Goal: Transaction & Acquisition: Obtain resource

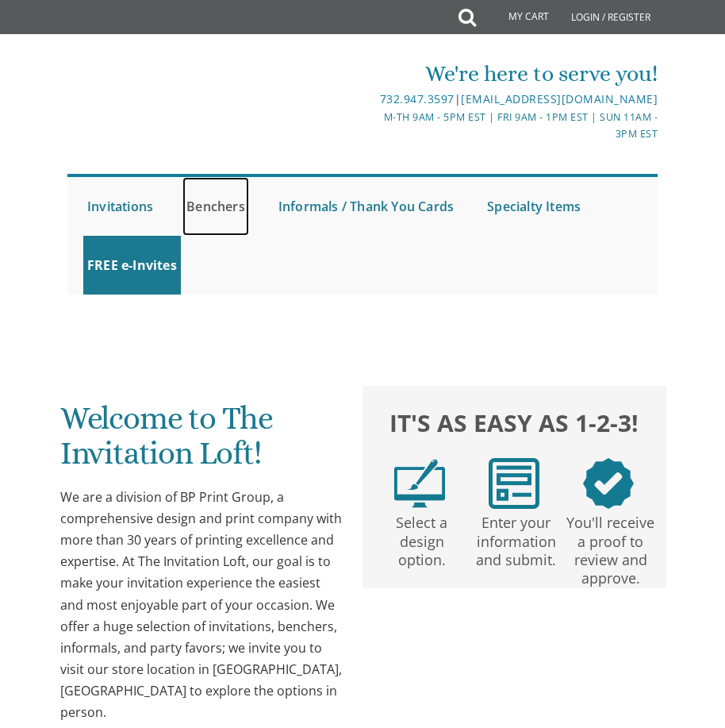
click at [244, 207] on link "Benchers" at bounding box center [216, 206] width 67 height 59
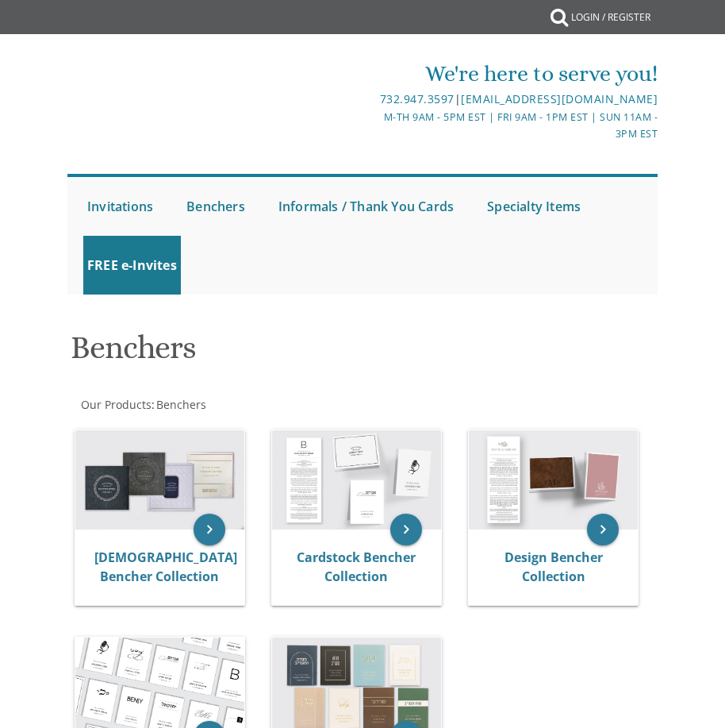
click at [217, 210] on link "Benchers" at bounding box center [216, 206] width 67 height 59
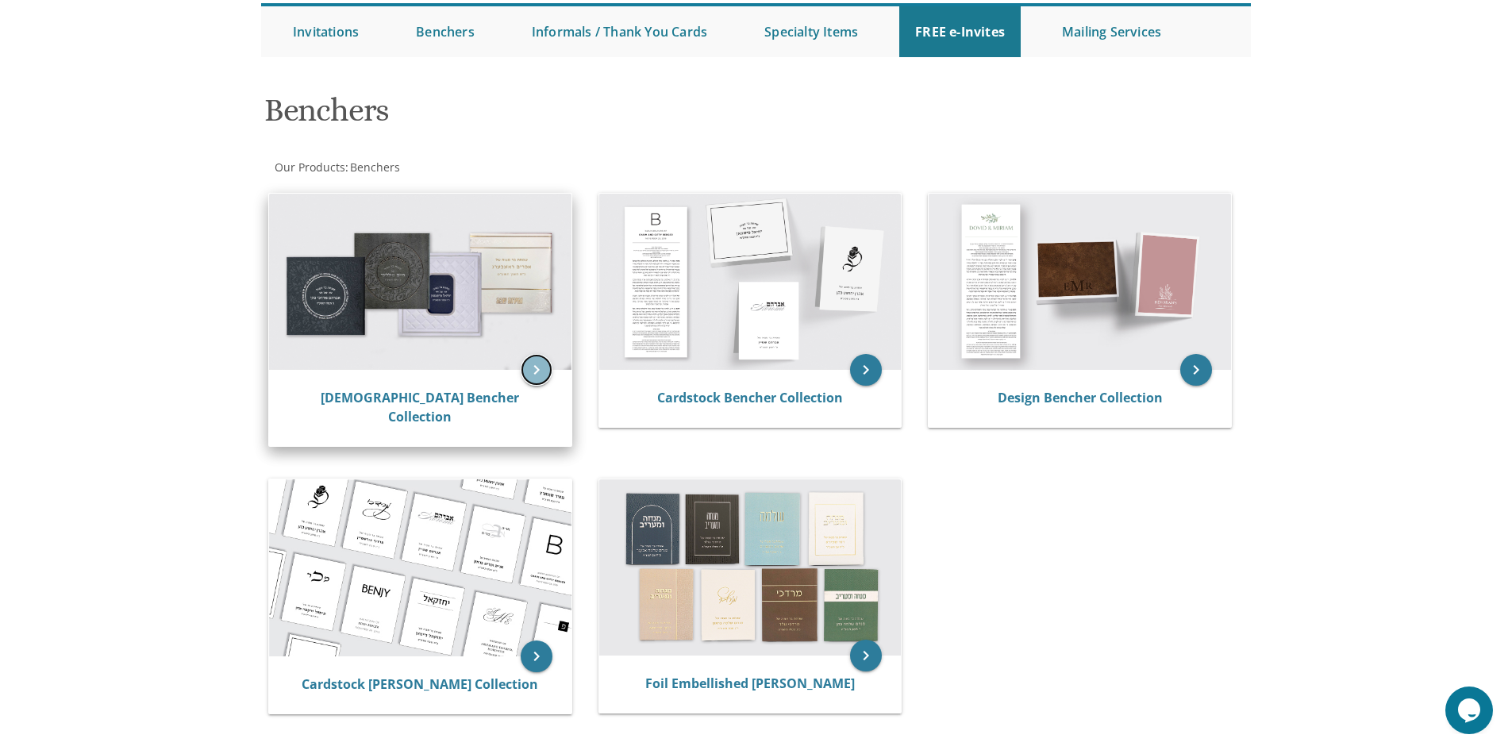
click at [534, 371] on icon "keyboard_arrow_right" at bounding box center [537, 370] width 32 height 32
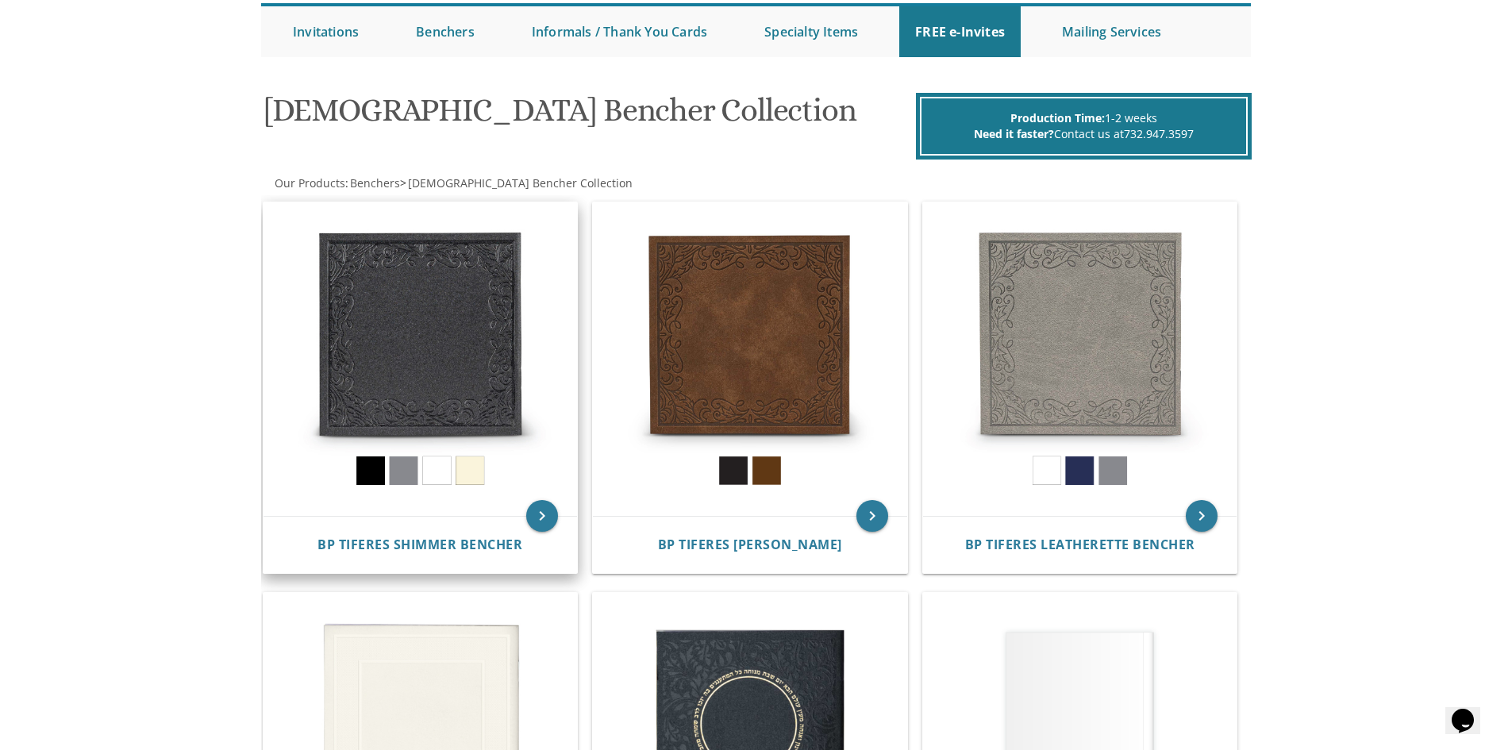
scroll to position [238, 0]
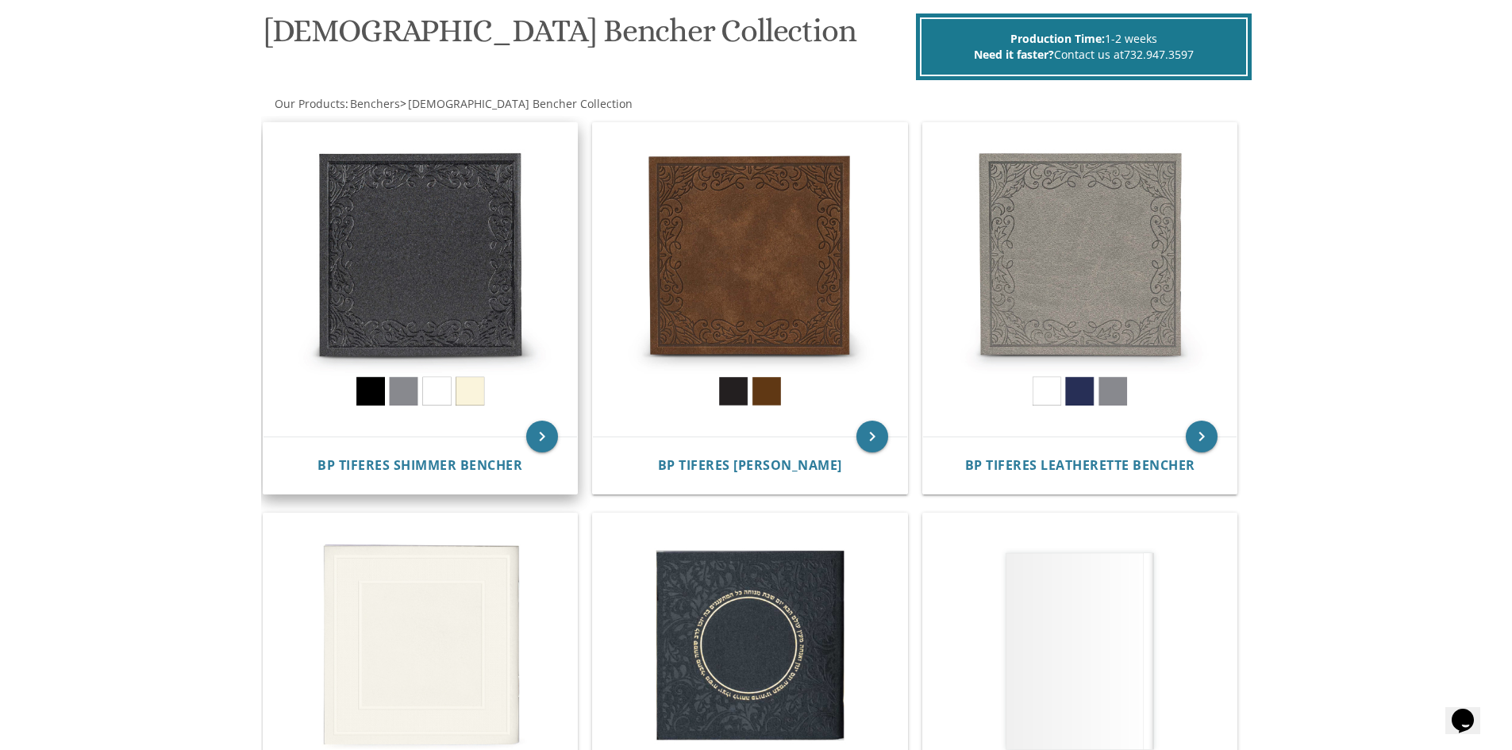
click at [465, 398] on img at bounding box center [420, 280] width 314 height 314
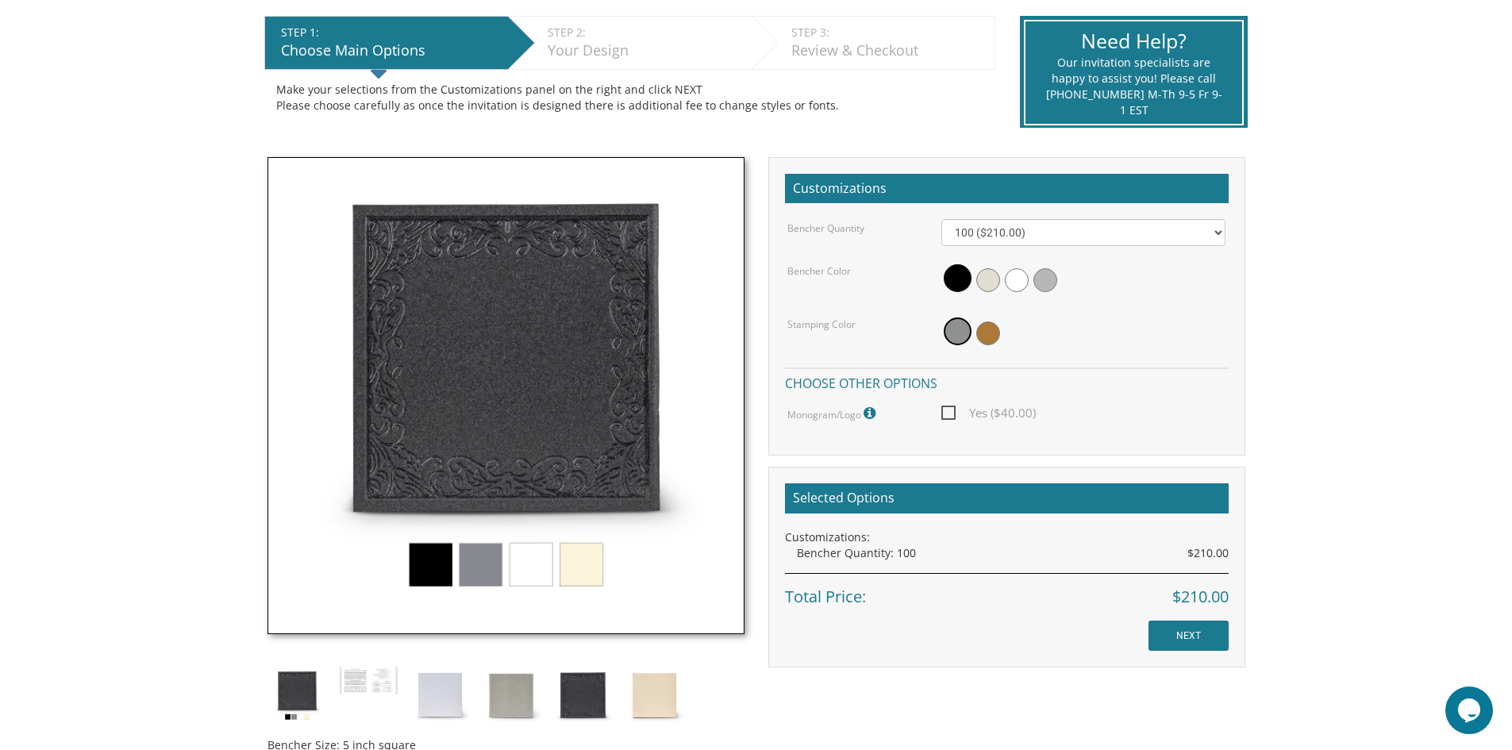
click at [568, 557] on img at bounding box center [505, 395] width 477 height 477
click at [583, 565] on img at bounding box center [505, 395] width 477 height 477
click at [994, 279] on span at bounding box center [988, 280] width 24 height 24
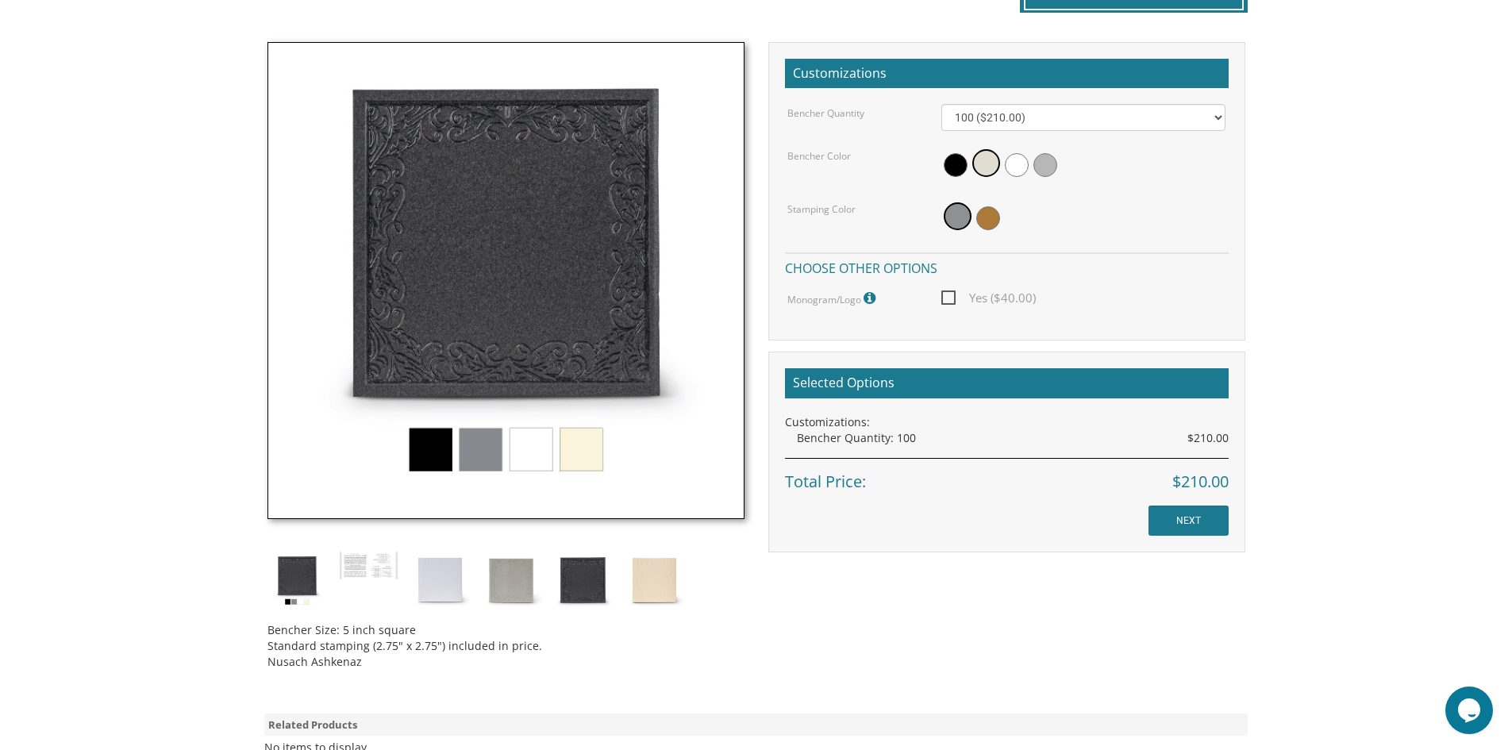
scroll to position [556, 0]
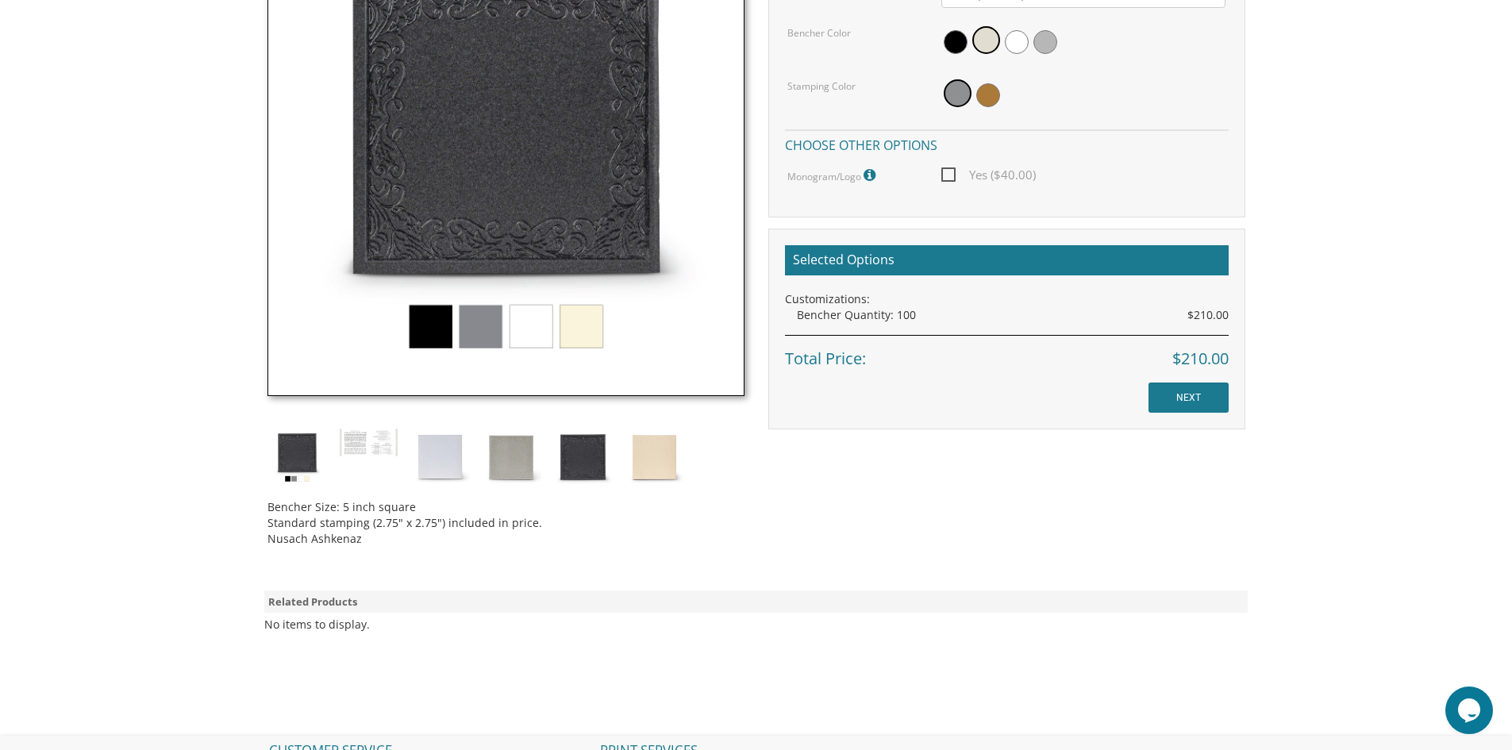
click at [591, 323] on img at bounding box center [505, 157] width 477 height 477
click at [649, 446] on img at bounding box center [655, 458] width 60 height 60
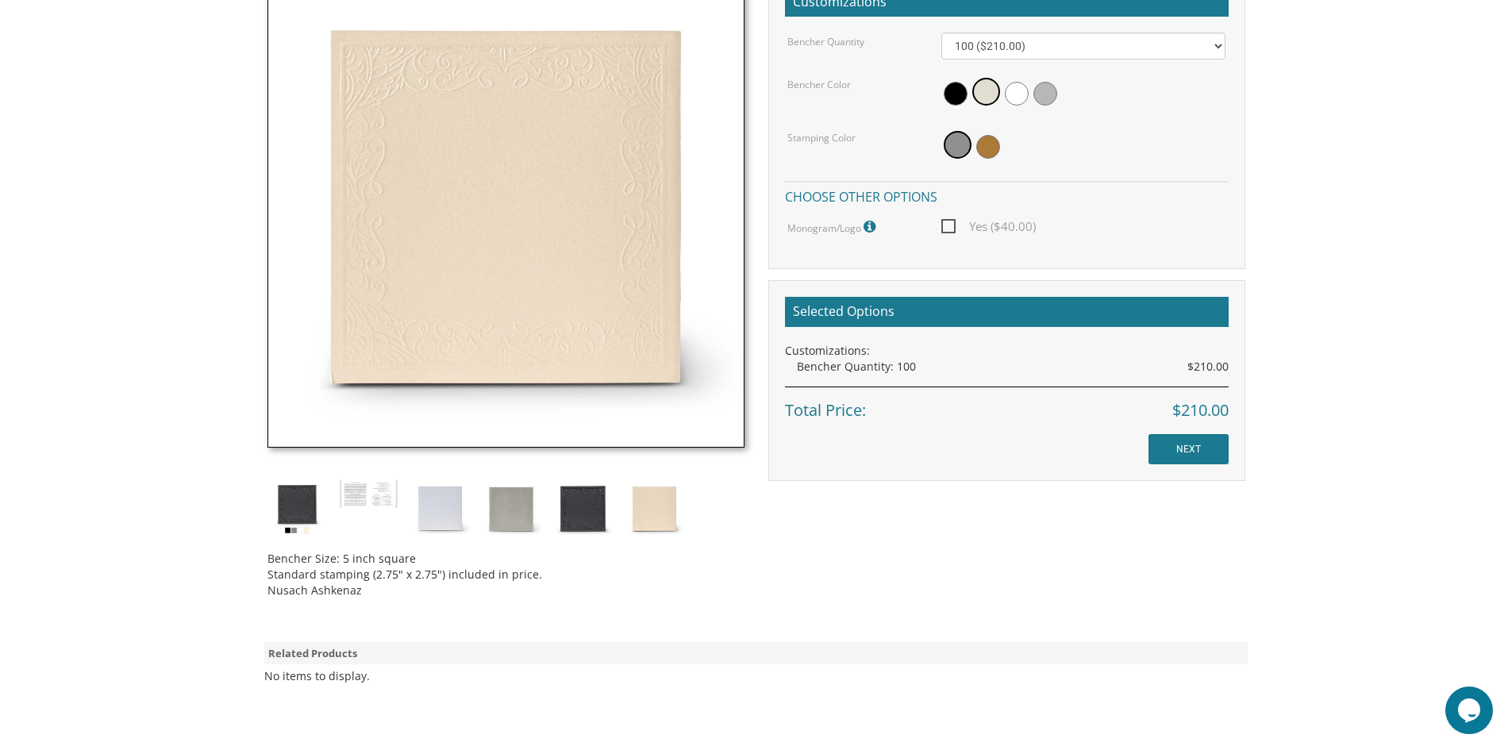
scroll to position [397, 0]
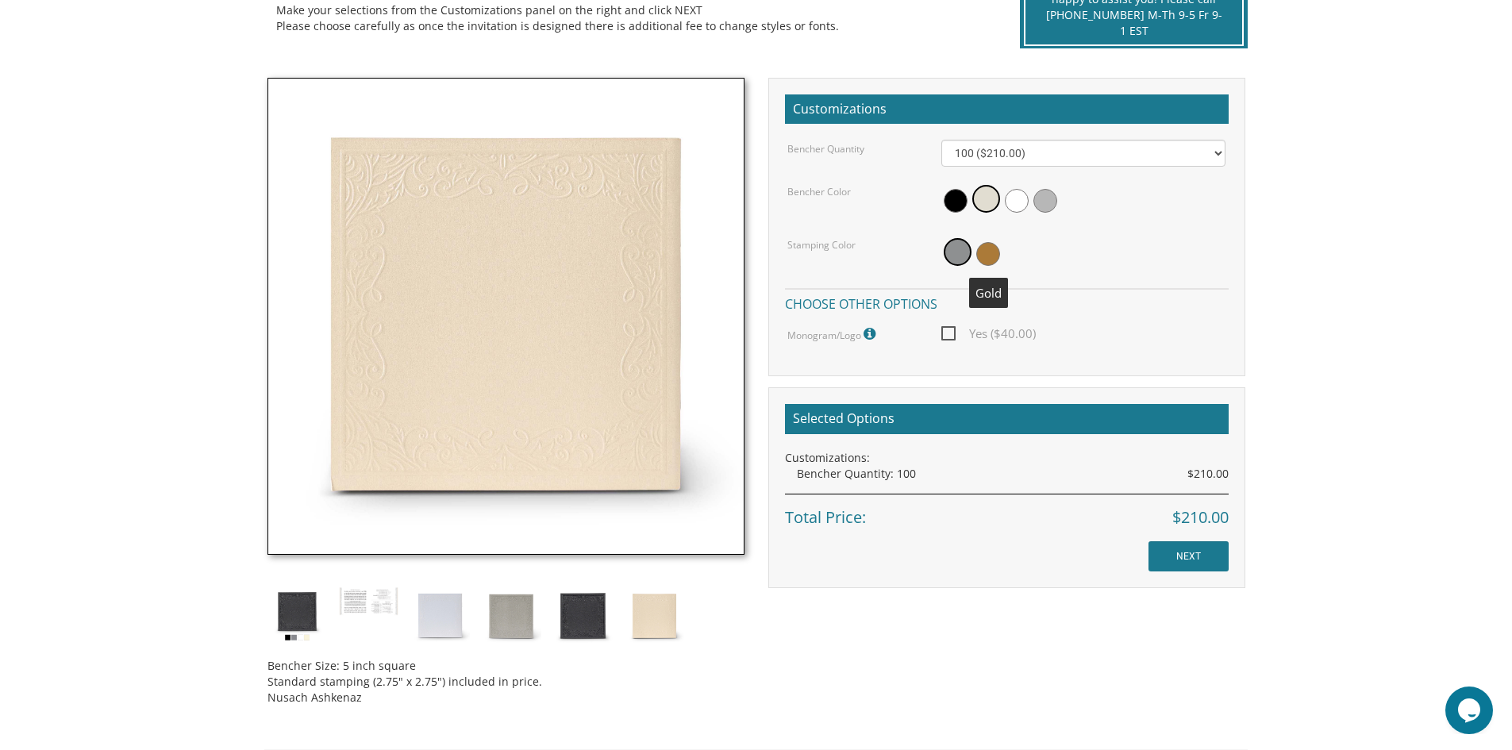
click at [987, 256] on span at bounding box center [988, 254] width 24 height 24
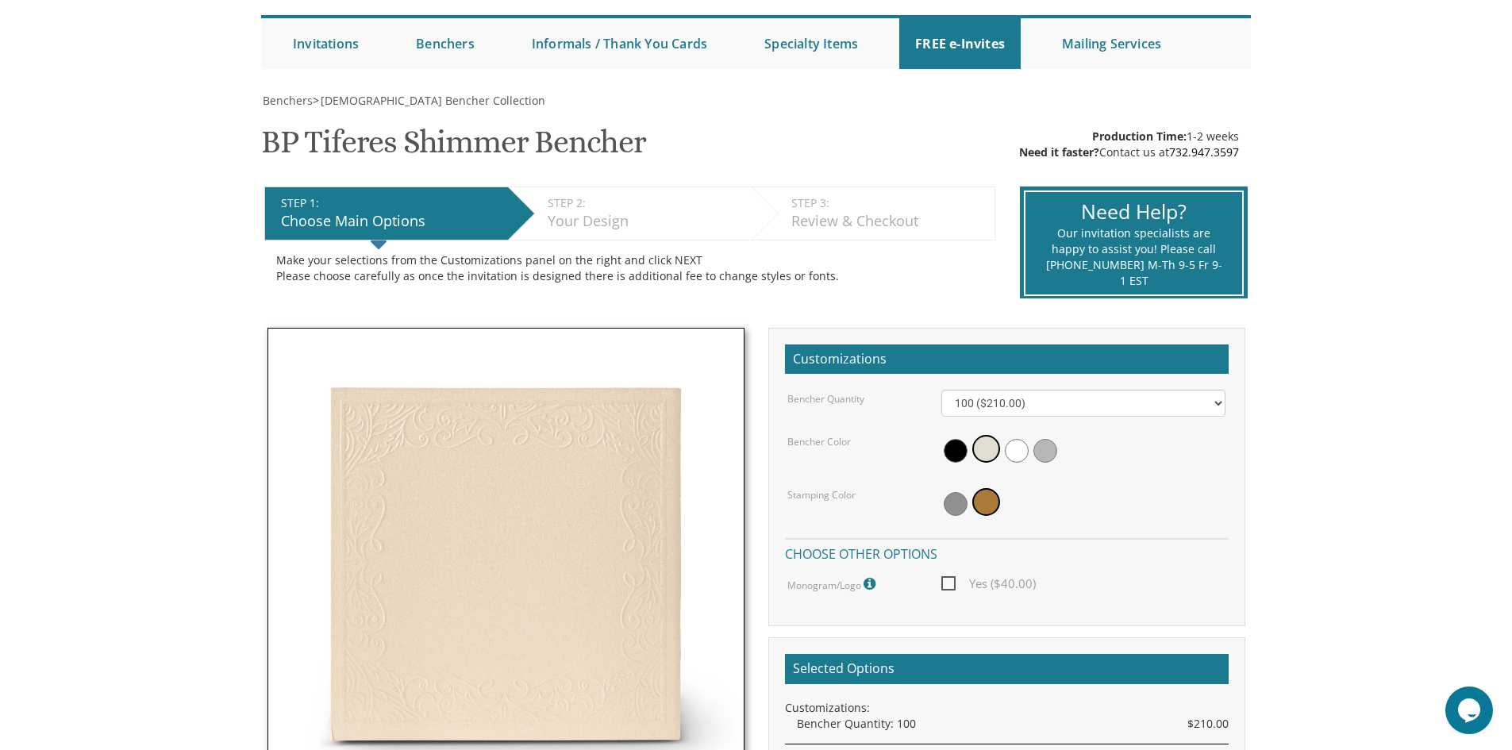
scroll to position [0, 0]
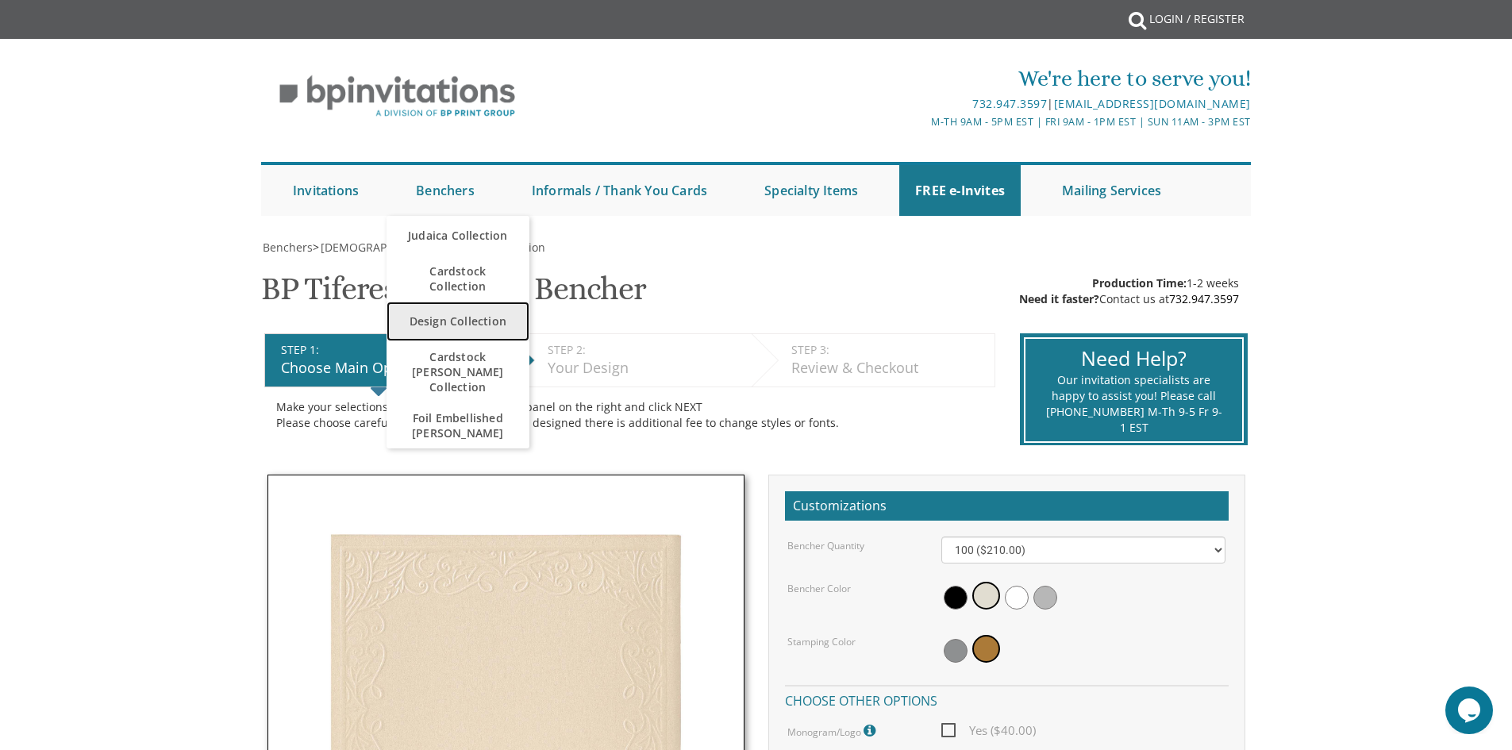
click at [479, 334] on link "Design Collection" at bounding box center [458, 322] width 143 height 40
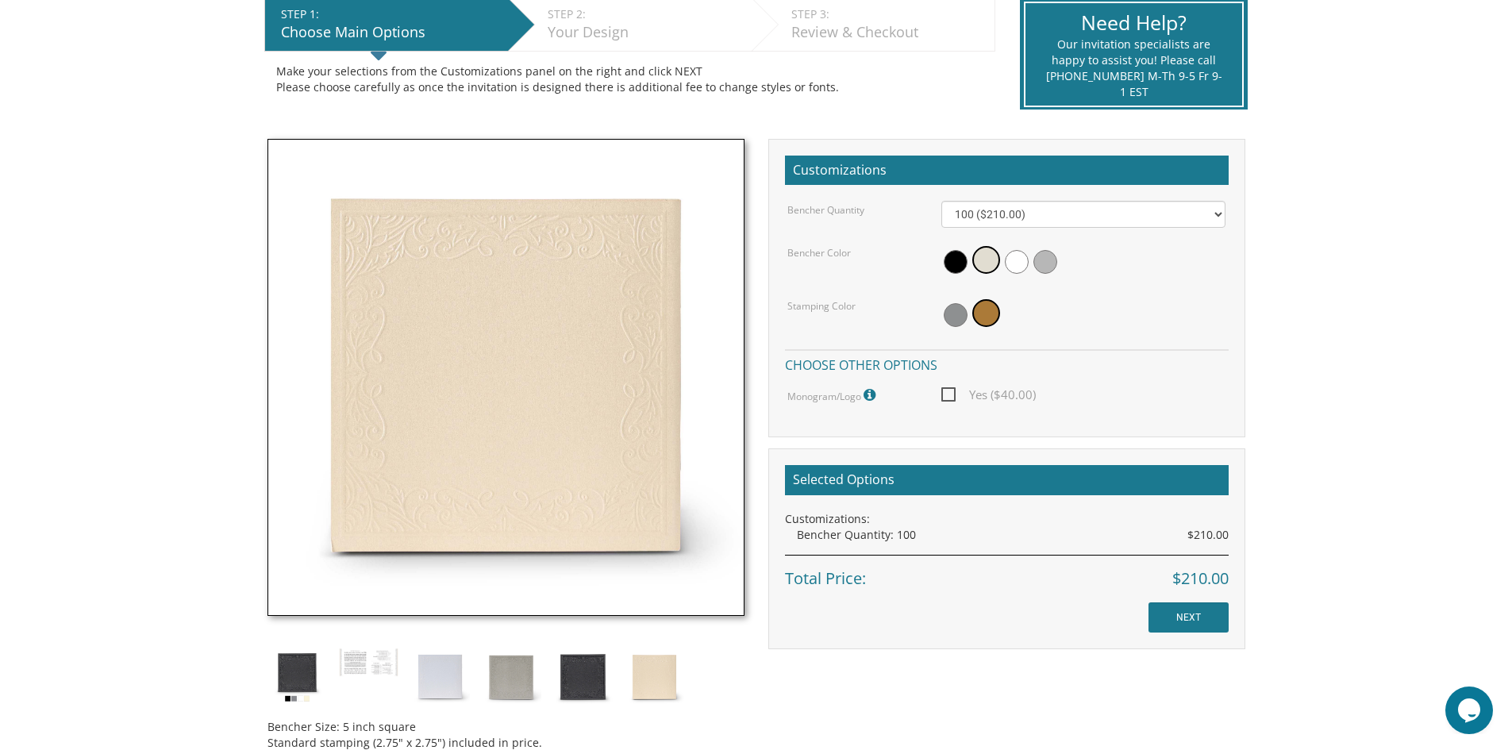
scroll to position [79, 0]
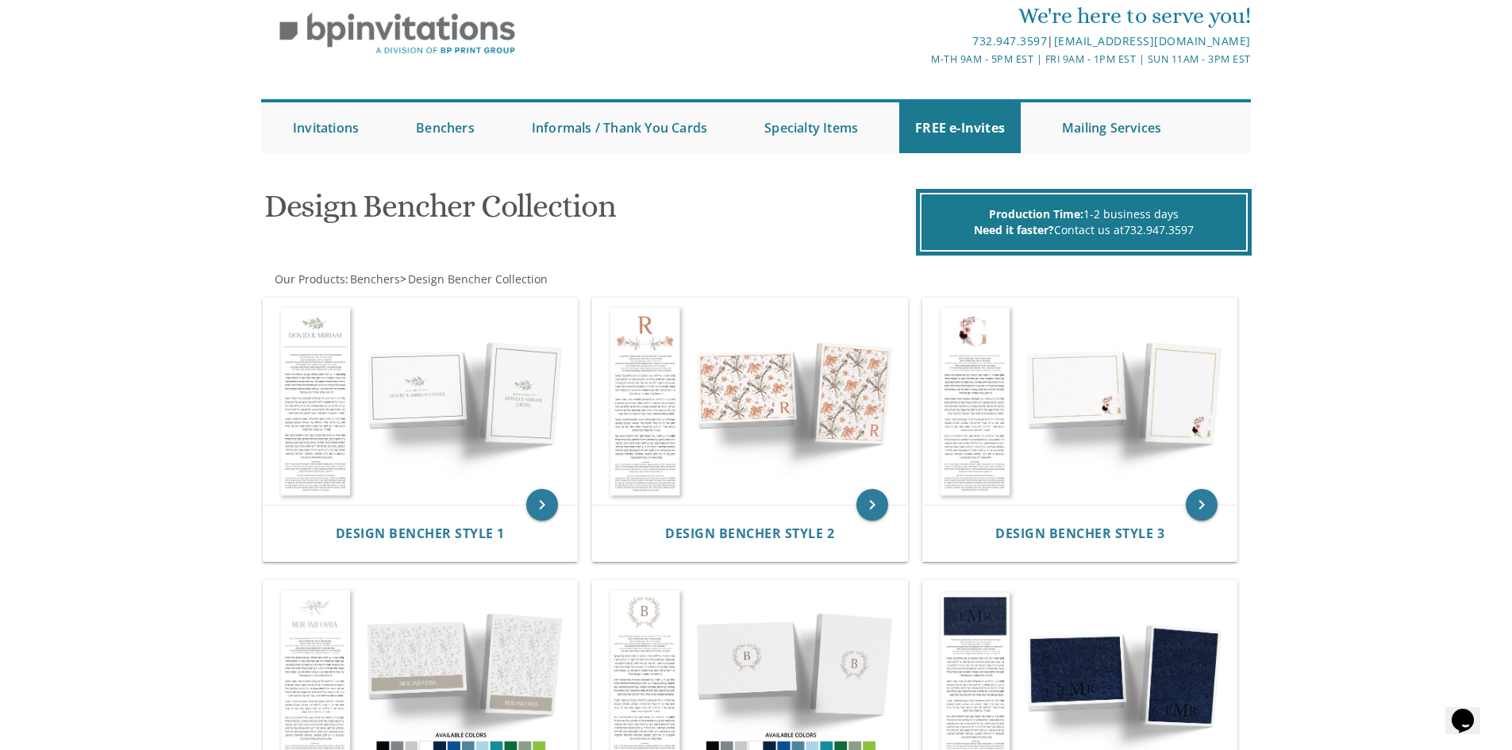
scroll to position [59, 0]
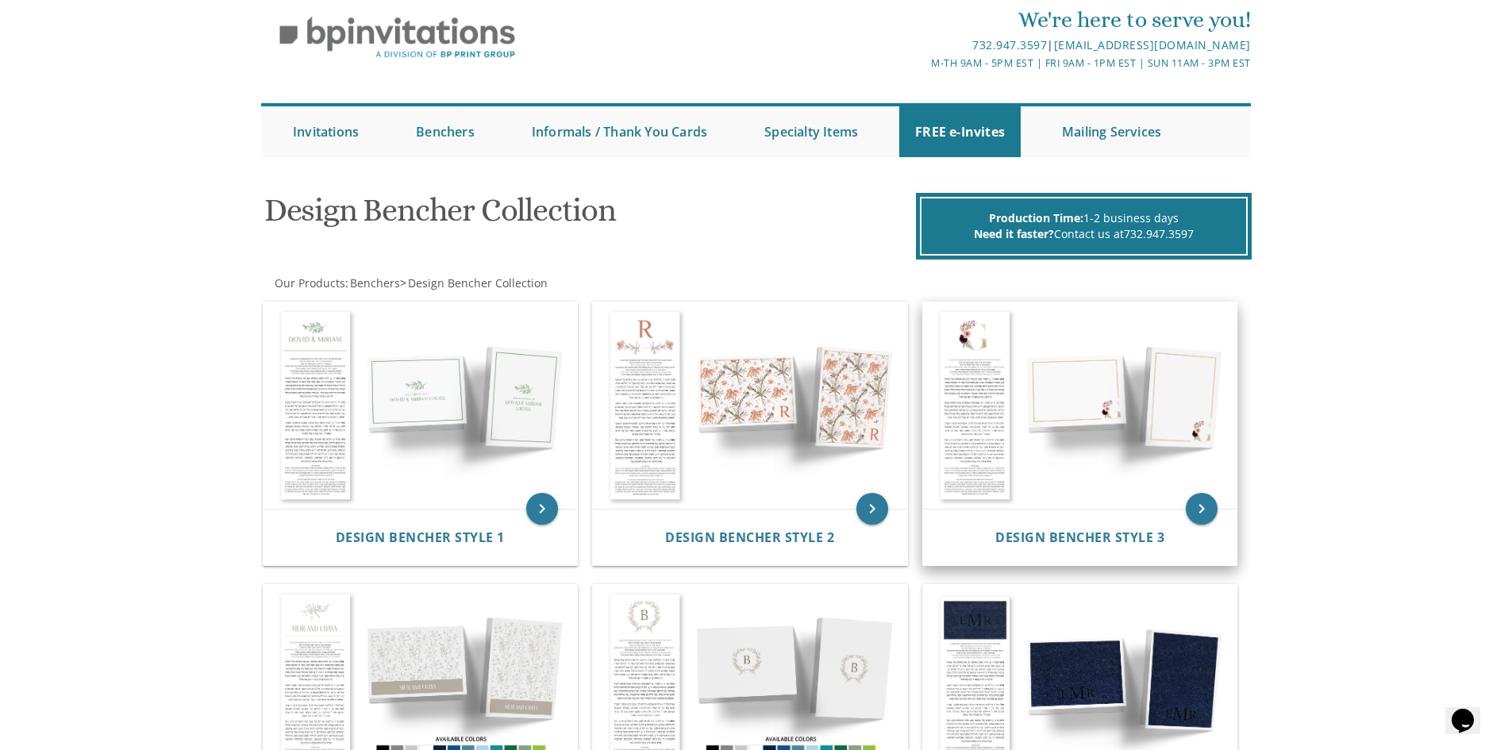
click at [1099, 501] on img at bounding box center [1080, 405] width 314 height 206
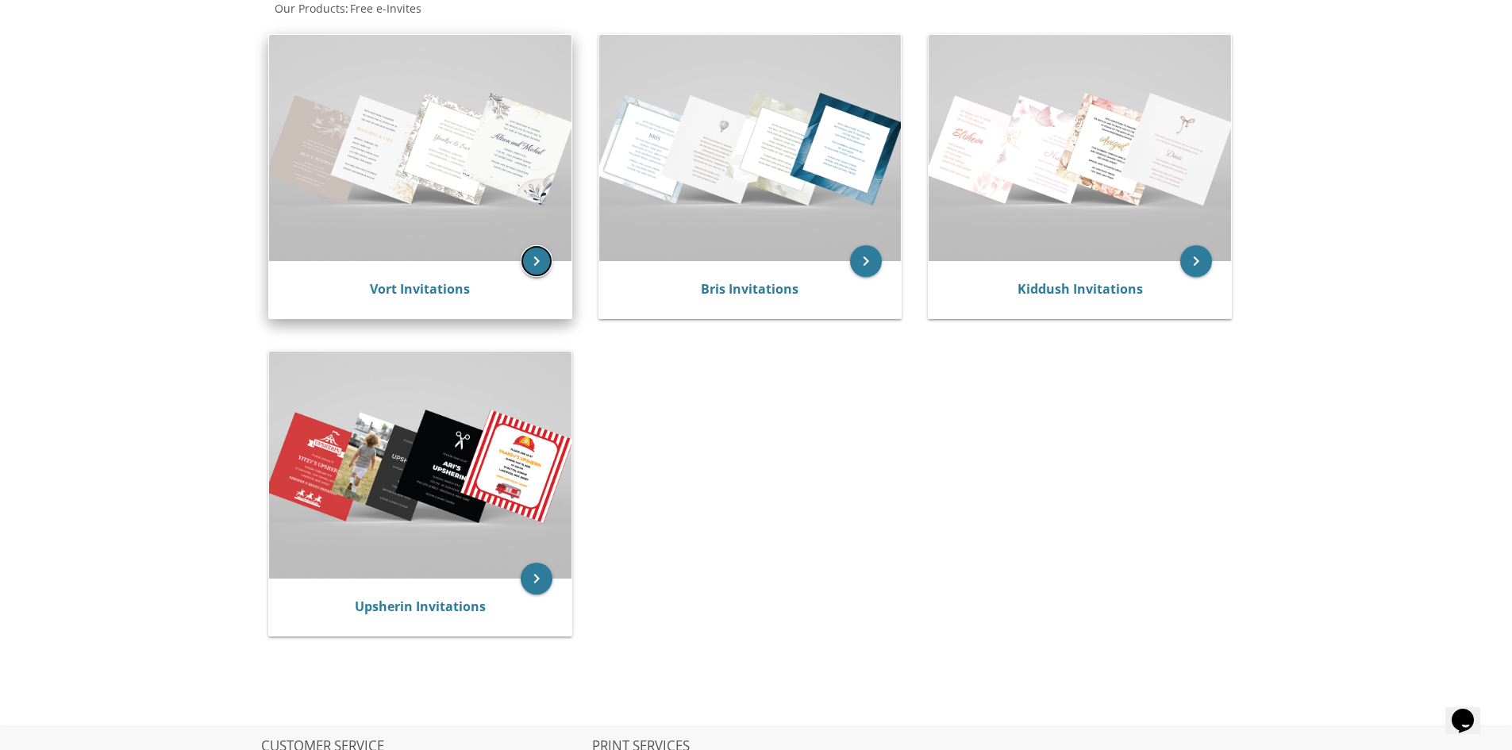
click at [540, 254] on icon "keyboard_arrow_right" at bounding box center [537, 261] width 32 height 32
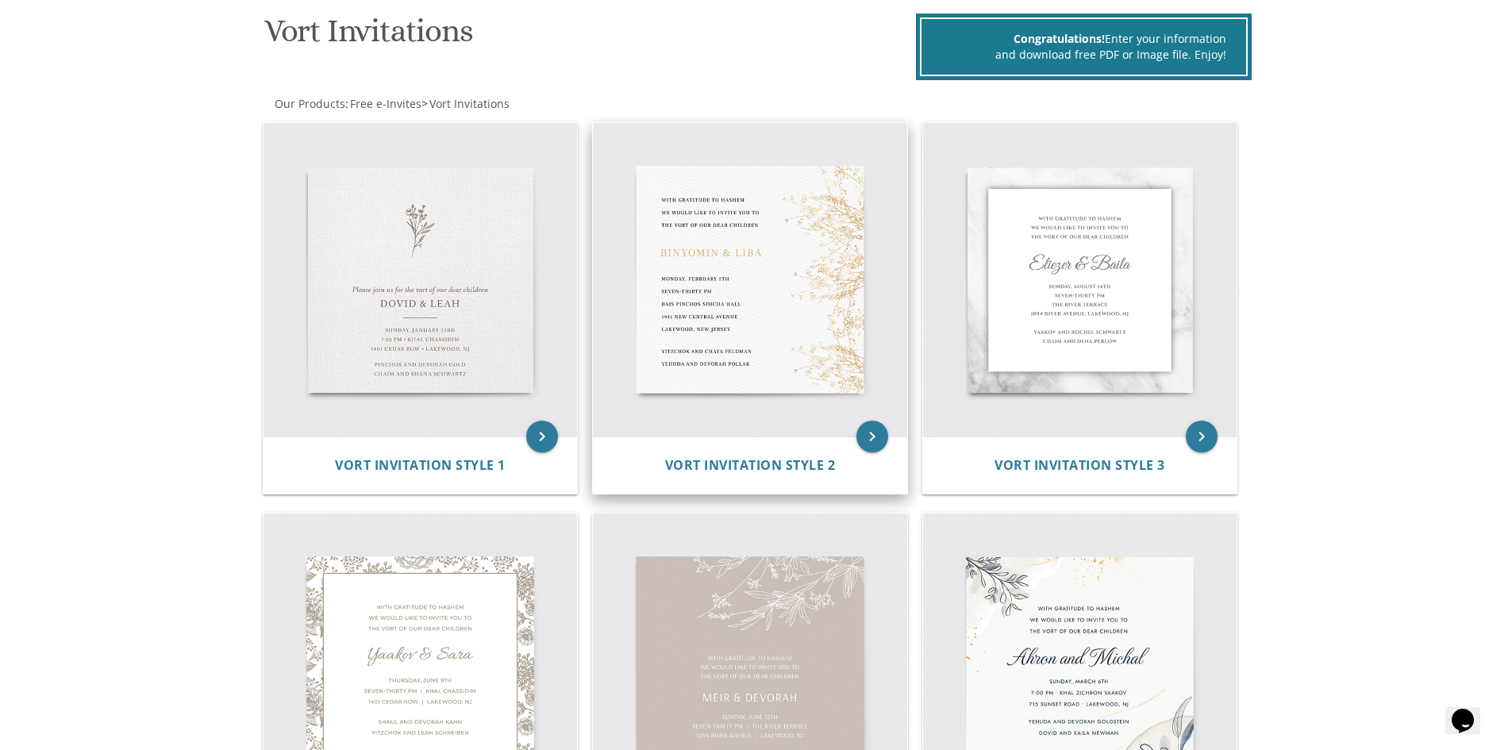
click at [772, 279] on img at bounding box center [750, 280] width 314 height 314
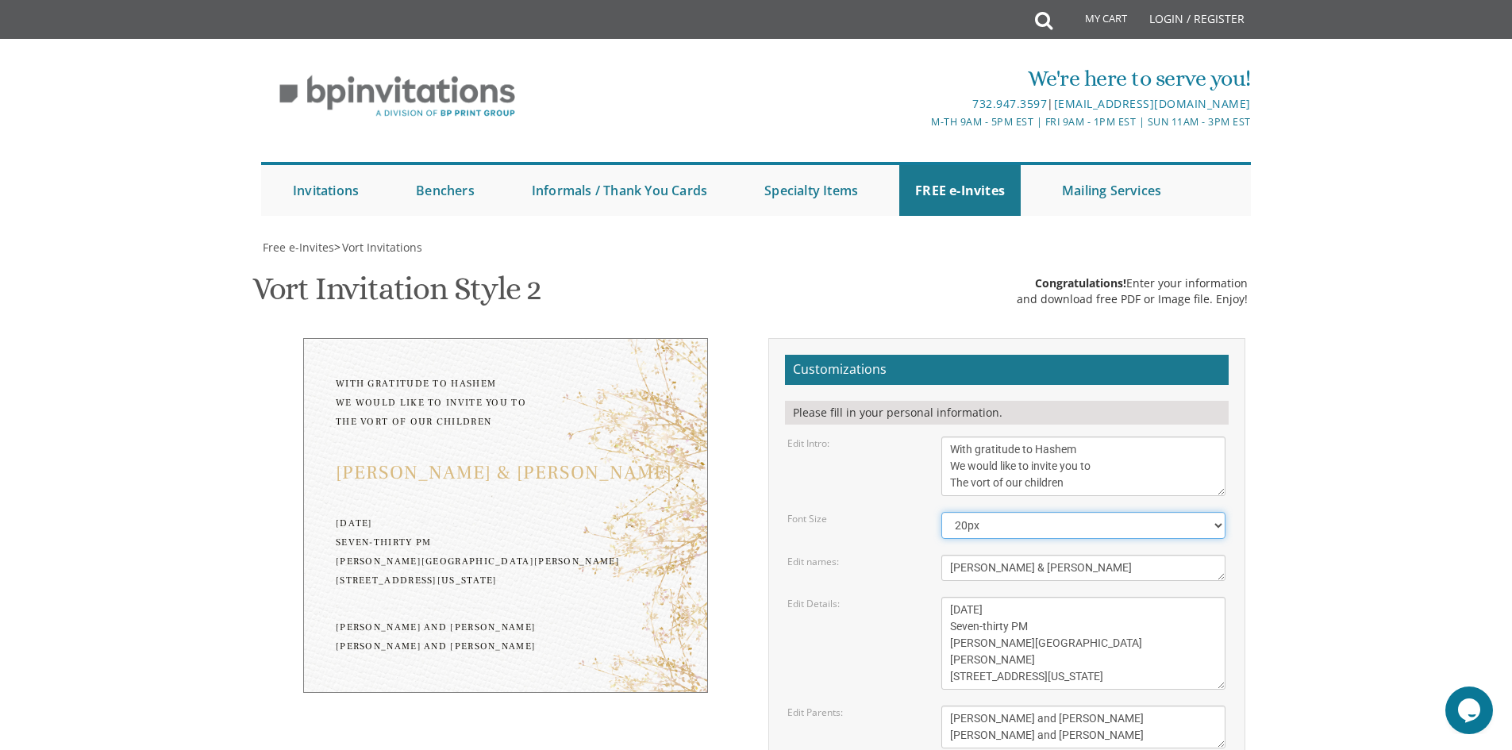
click at [1029, 512] on select "20px 30px 40px 50px" at bounding box center [1083, 525] width 284 height 27
click at [1069, 555] on textarea "Binyomin & Liba" at bounding box center [1083, 568] width 284 height 26
click at [1207, 597] on textarea "Monday, February 7th Seven-thirty PM Bais Pinchos Simcha Hall 1951 New Central …" at bounding box center [1083, 643] width 284 height 93
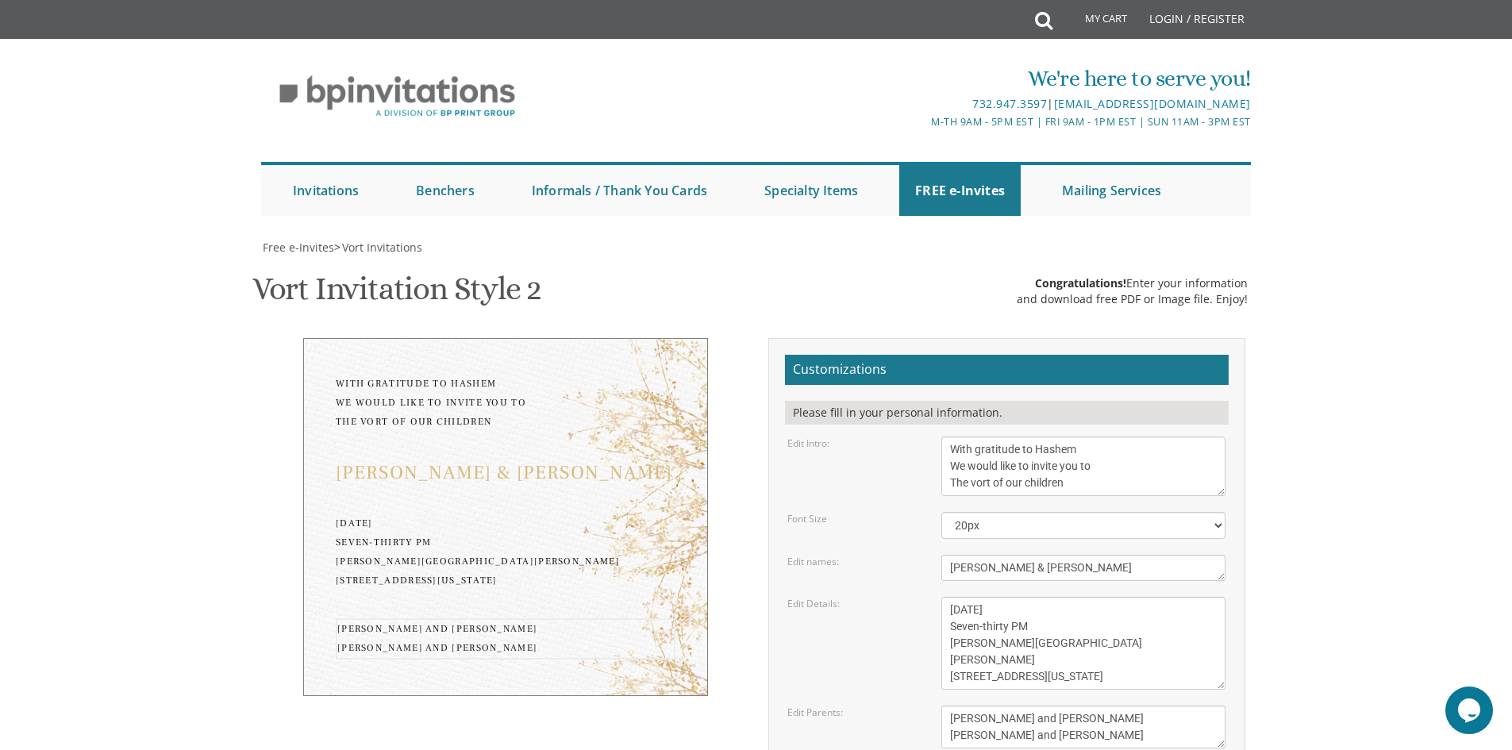
click at [1114, 706] on textarea "Yitzchok and Chaya Feldman Yehuda and Devorah Pollak" at bounding box center [1083, 727] width 284 height 43
click at [1098, 706] on textarea "Yitzchok and Chaya Feldman Yehuda and Devorah Pollak" at bounding box center [1083, 727] width 284 height 43
